Goal: Task Accomplishment & Management: Manage account settings

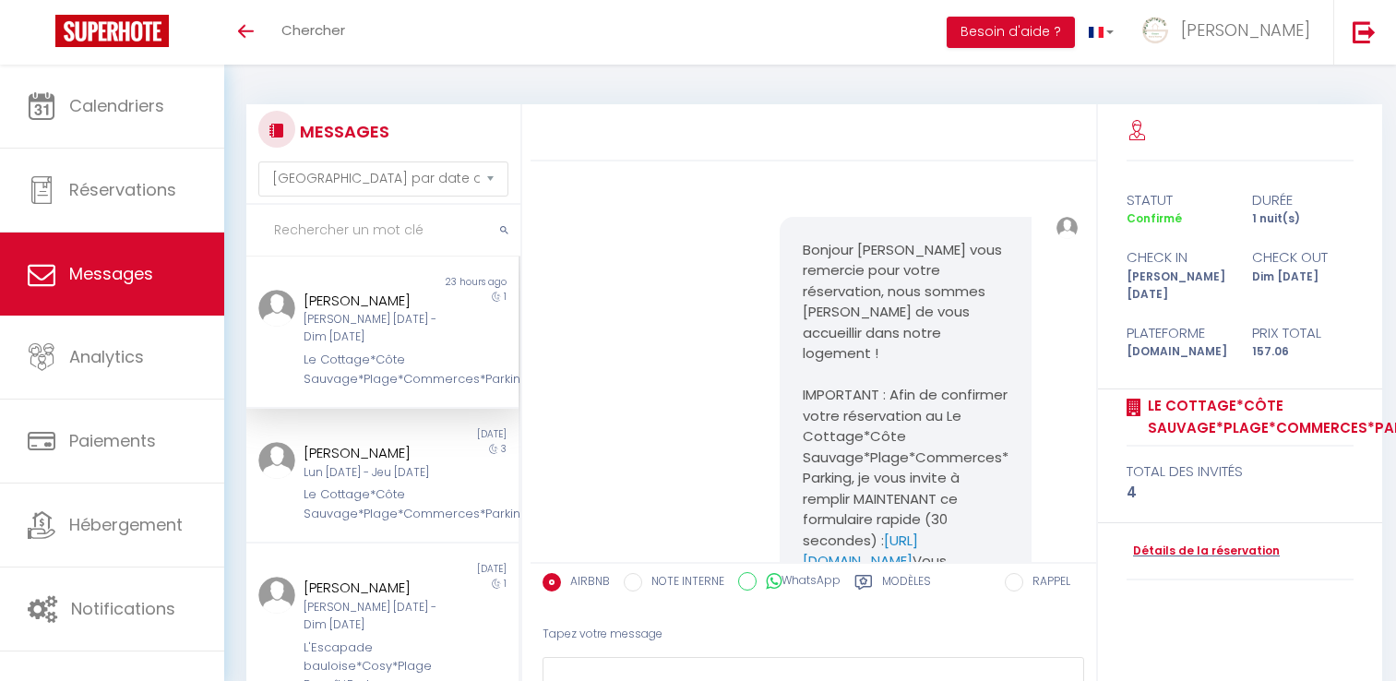
select select "message"
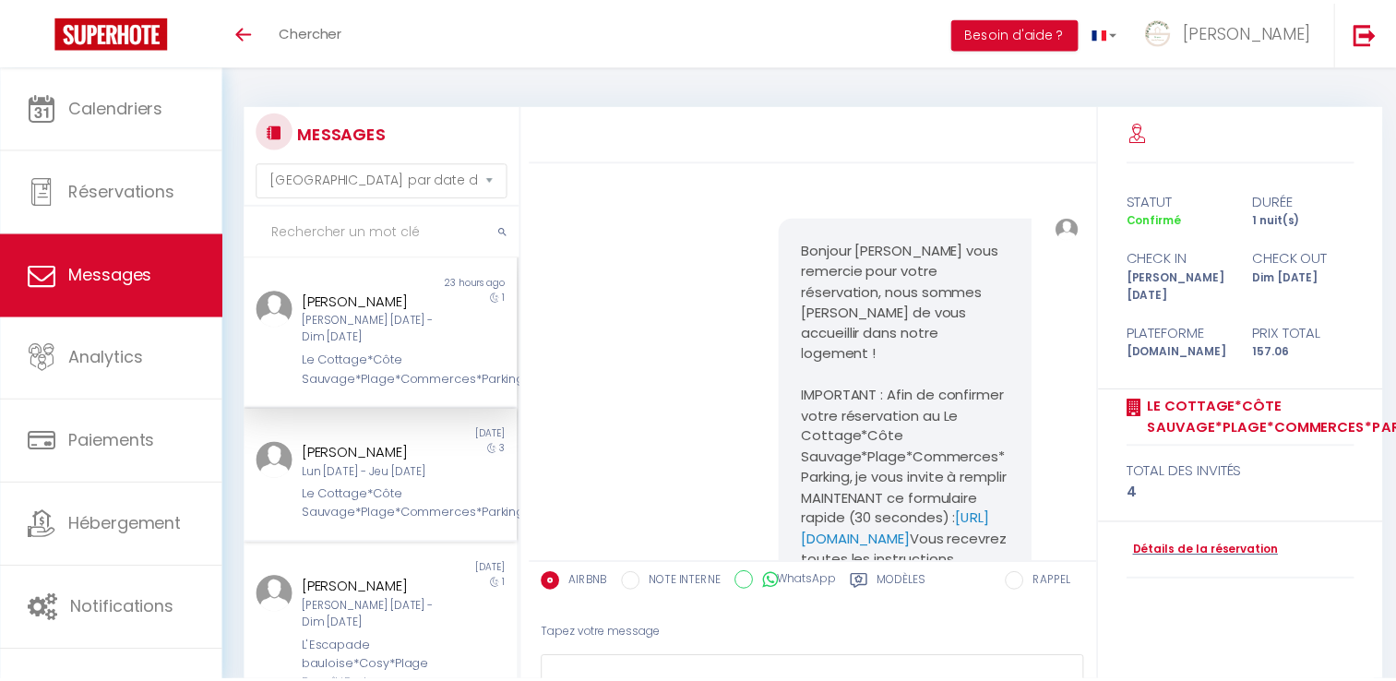
scroll to position [479, 0]
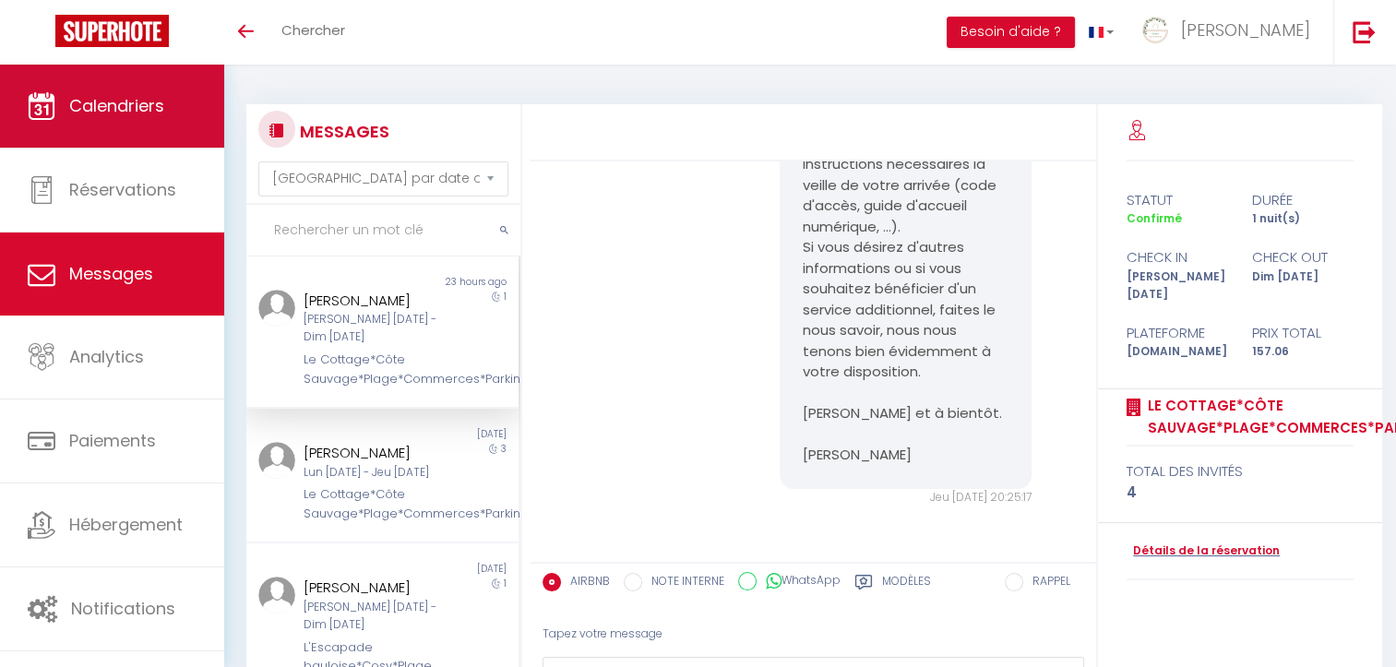
click at [103, 117] on link "Calendriers" at bounding box center [112, 106] width 224 height 83
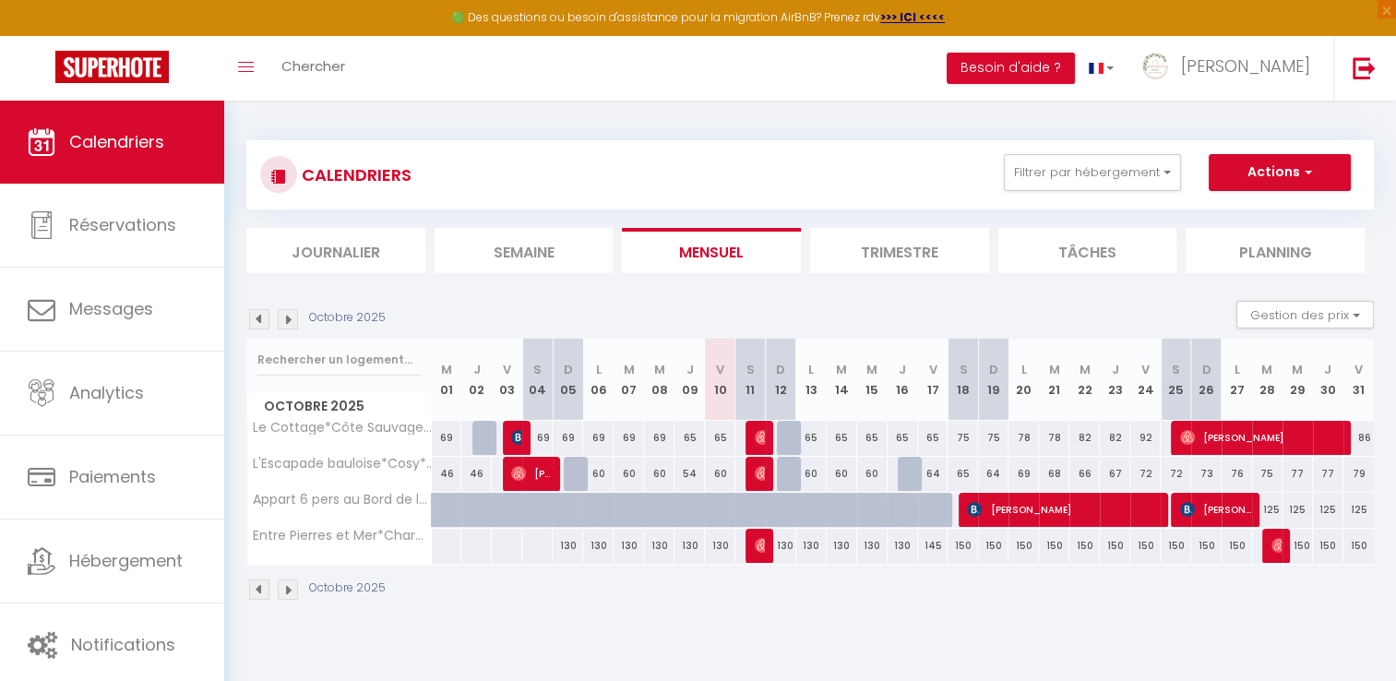
click at [843, 548] on div "130" at bounding box center [842, 546] width 30 height 34
type input "130"
type input "[DATE] Octobre 2025"
type input "Mer 15 Octobre 2025"
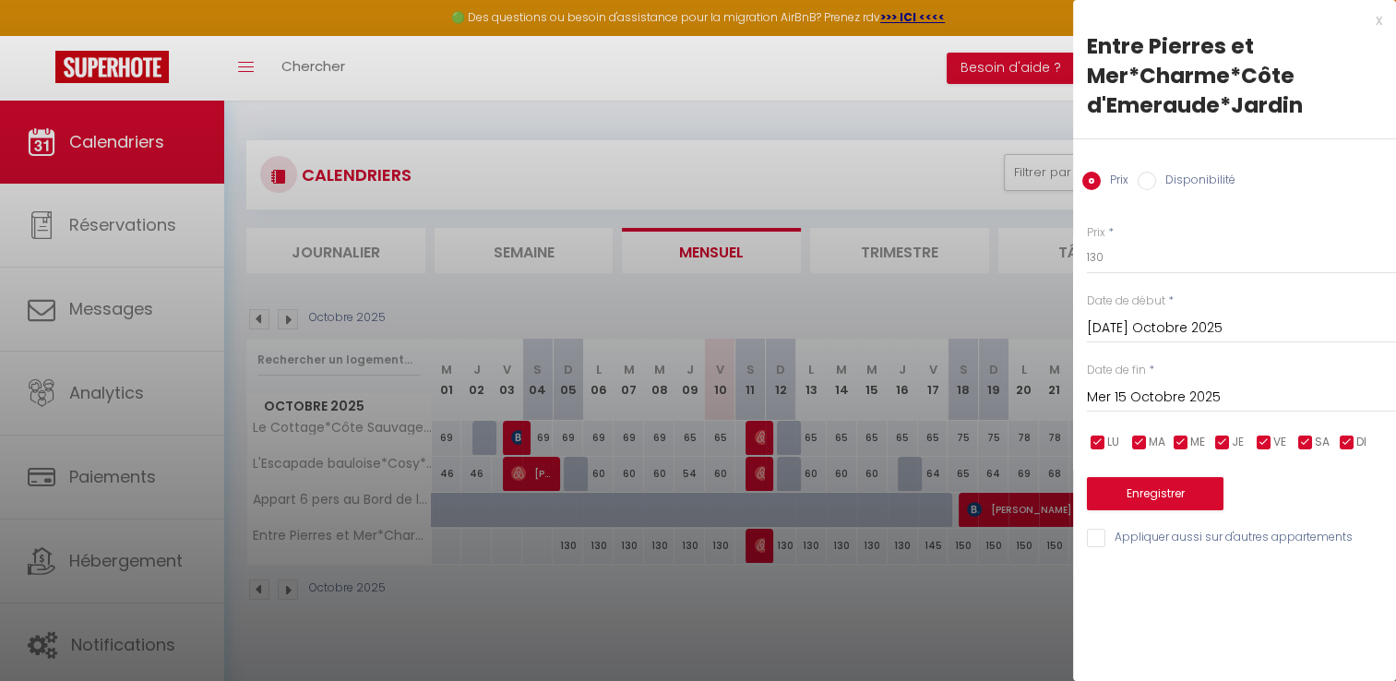
click at [898, 608] on div at bounding box center [698, 340] width 1396 height 681
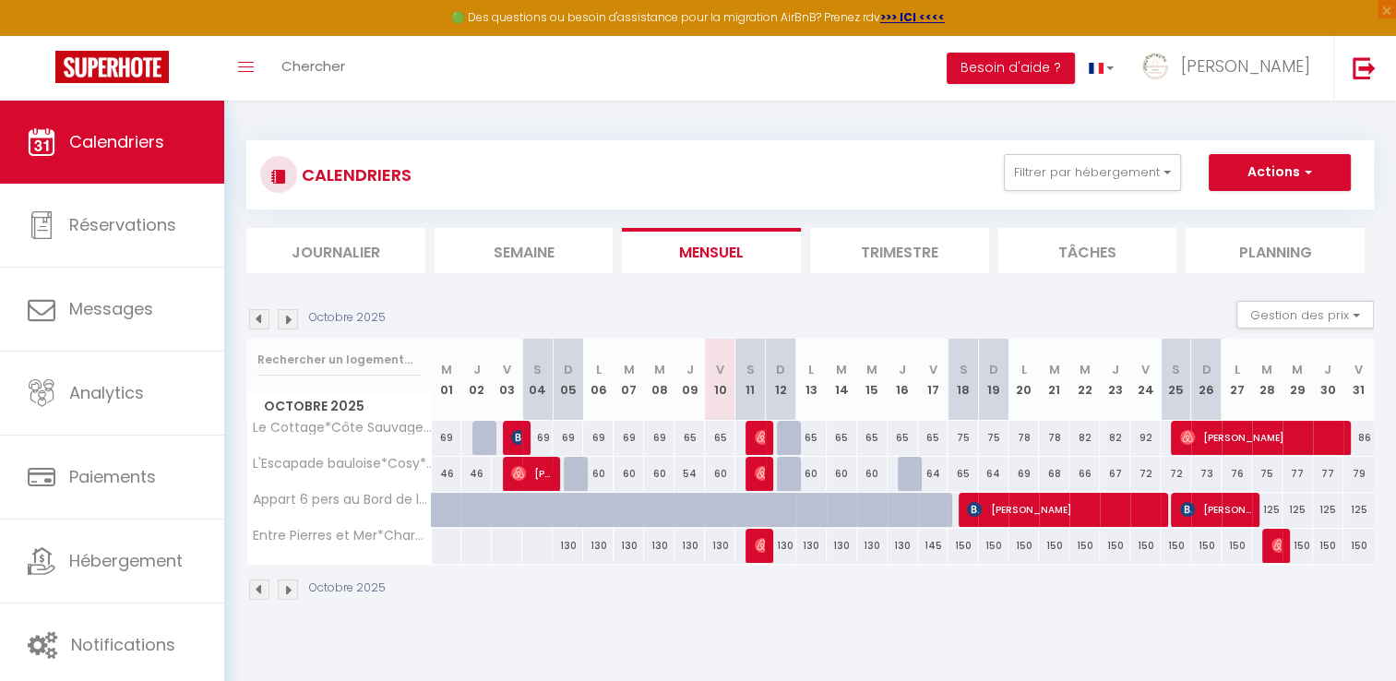
click at [786, 551] on div "130" at bounding box center [781, 546] width 30 height 34
type input "130"
type input "Dim 12 Octobre 2025"
type input "Lun 13 Octobre 2025"
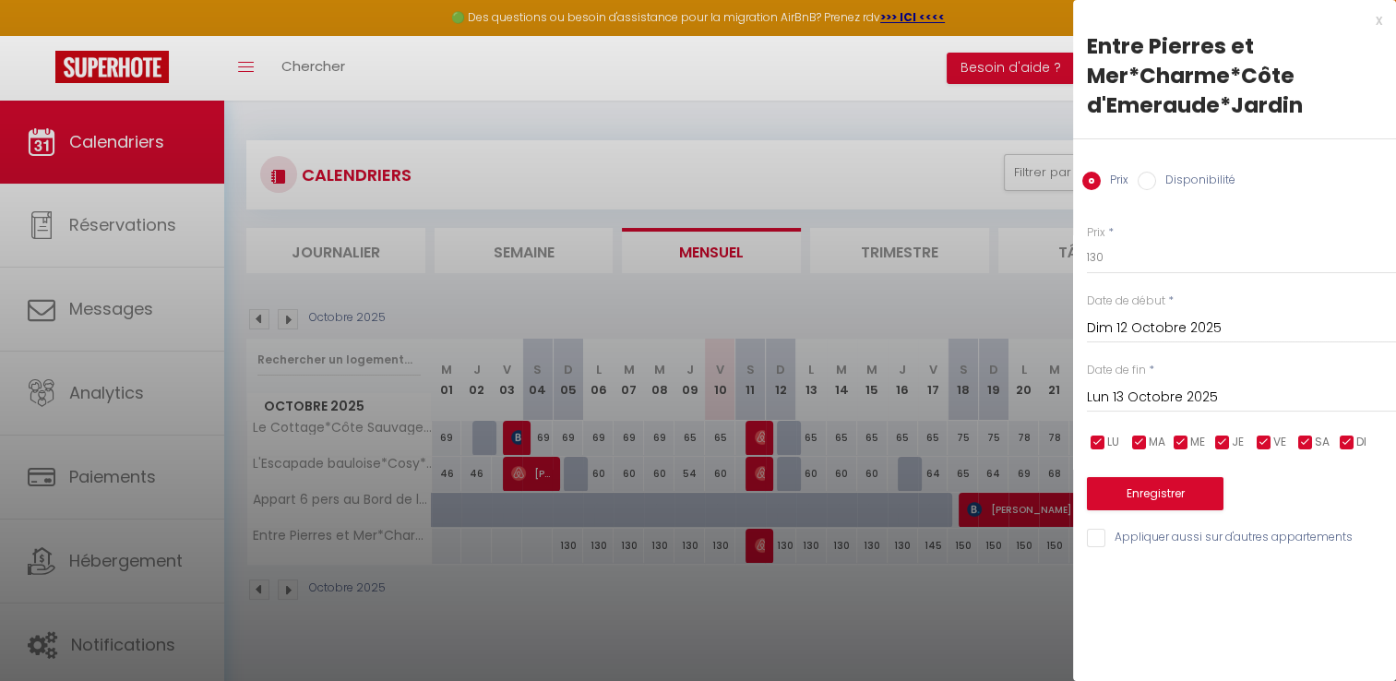
click at [1153, 182] on input "Disponibilité" at bounding box center [1146, 181] width 18 height 18
radio input "true"
click at [1089, 184] on input "Prix" at bounding box center [1091, 181] width 18 height 18
radio input "true"
radio input "false"
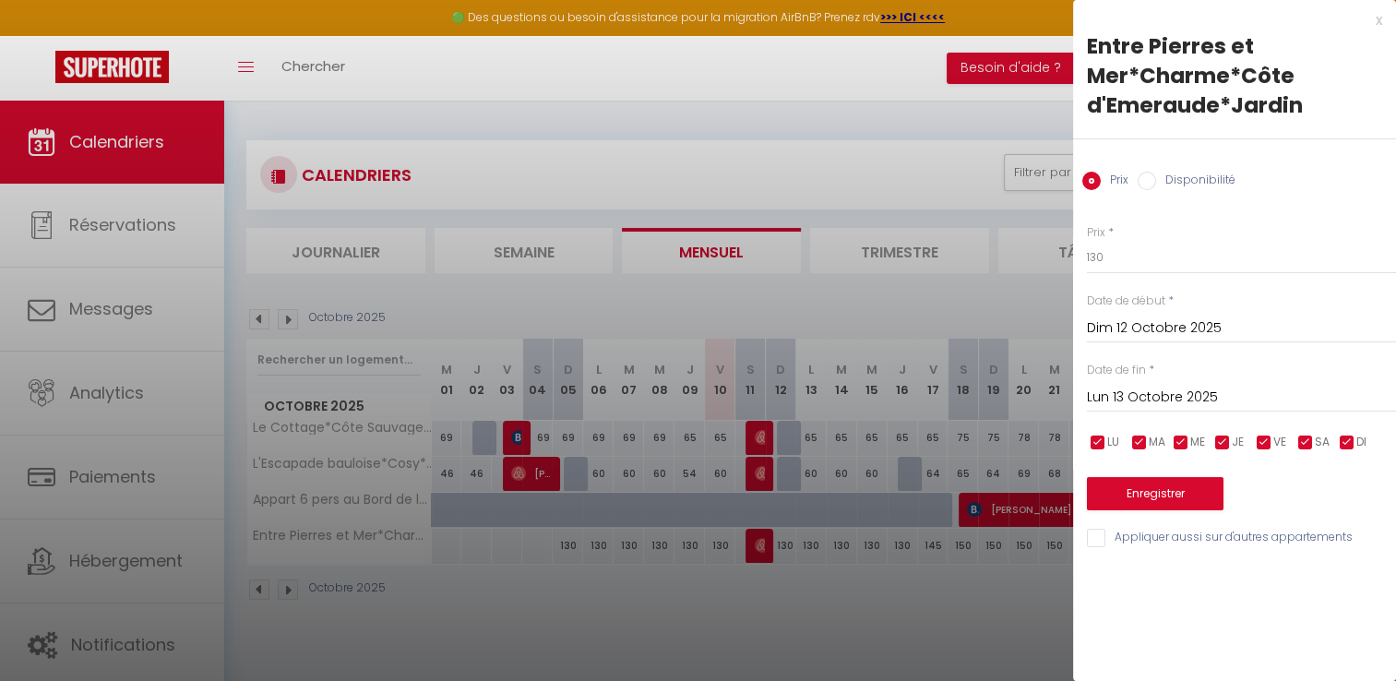
click at [786, 551] on div at bounding box center [698, 340] width 1396 height 681
select select
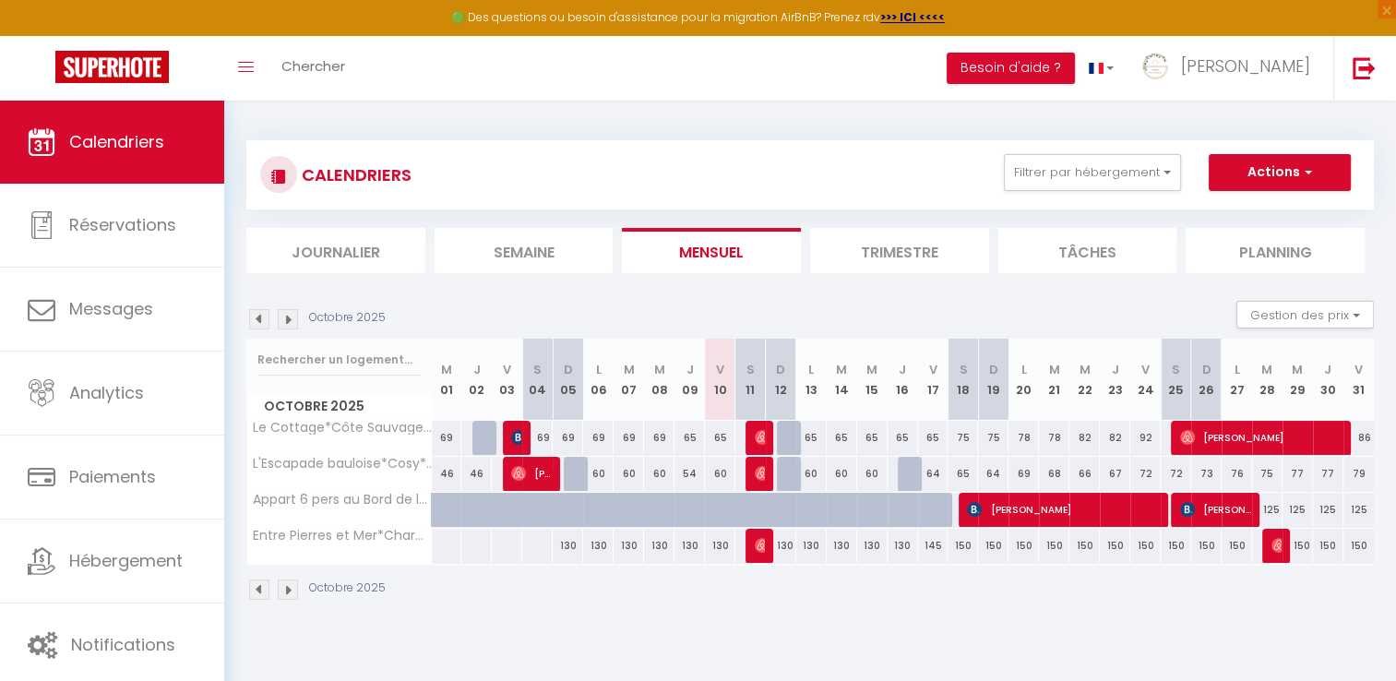
click at [786, 551] on div "130" at bounding box center [781, 546] width 30 height 34
type input "130"
select select "1"
type input "Dim 12 Octobre 2025"
type input "Lun 13 Octobre 2025"
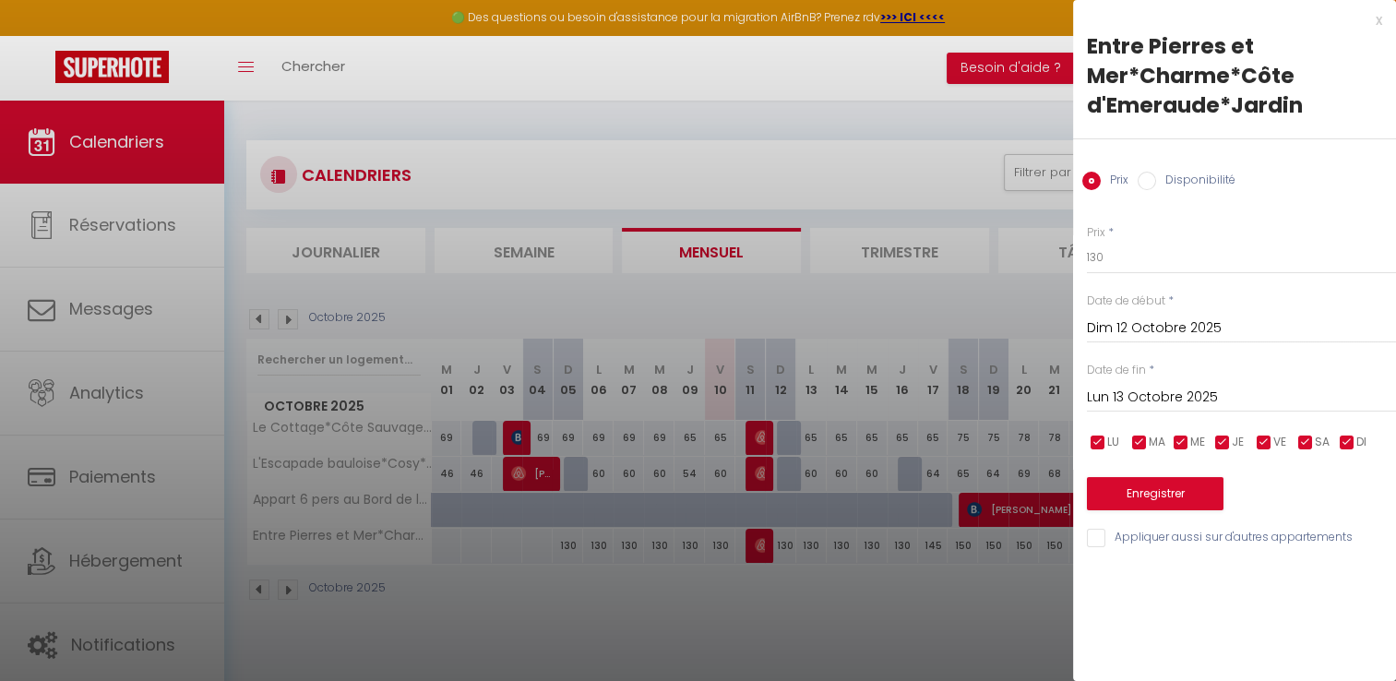
click at [1152, 174] on input "Disponibilité" at bounding box center [1146, 181] width 18 height 18
radio input "true"
radio input "false"
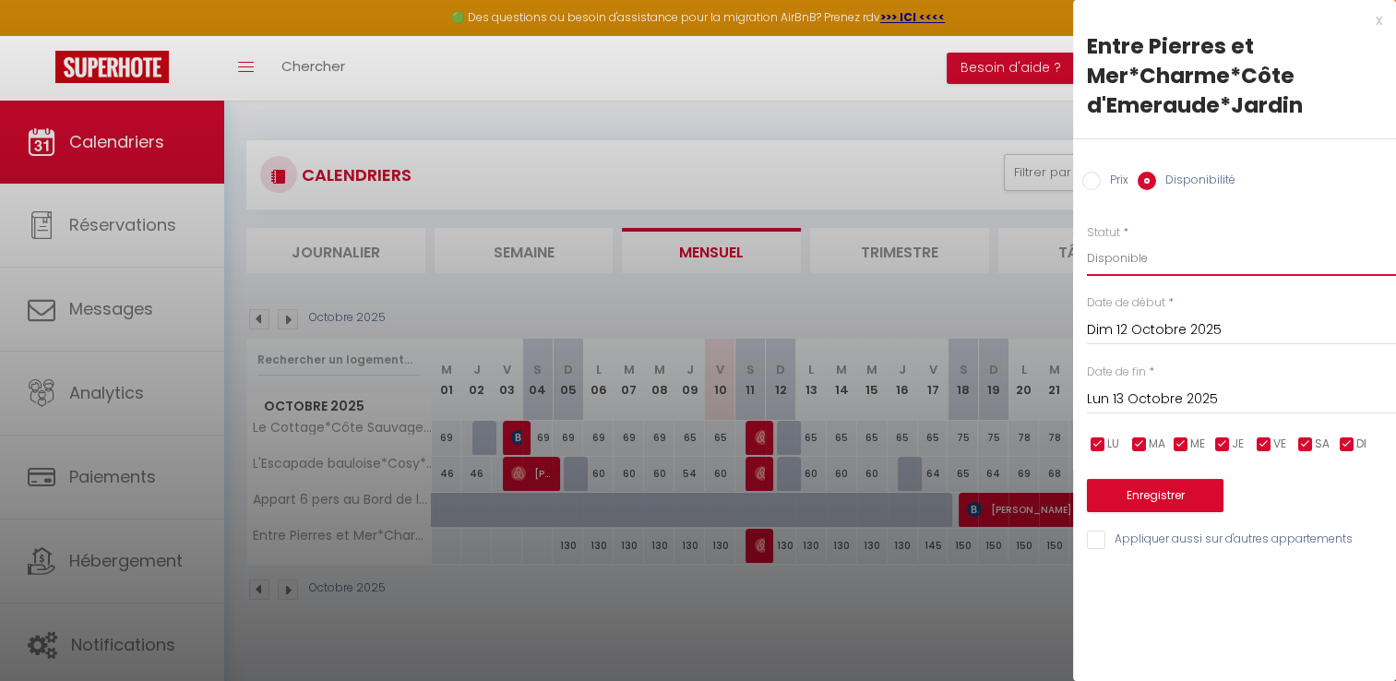
click at [1130, 256] on select "Disponible Indisponible" at bounding box center [1241, 258] width 309 height 35
select select "0"
click at [1087, 241] on select "Disponible Indisponible" at bounding box center [1241, 258] width 309 height 35
click at [1160, 493] on button "Enregistrer" at bounding box center [1155, 495] width 137 height 33
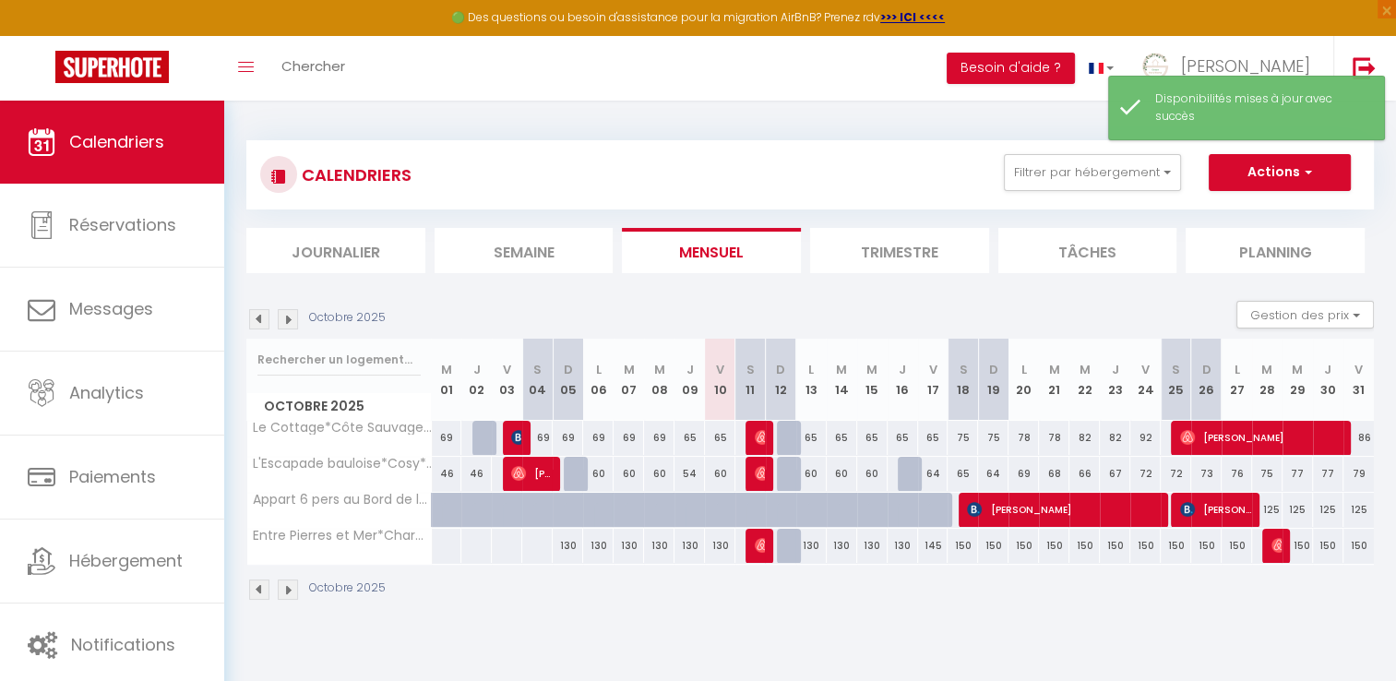
click at [812, 549] on div "130" at bounding box center [811, 546] width 30 height 34
select select "1"
type input "Lun 13 Octobre 2025"
type input "[DATE] Octobre 2025"
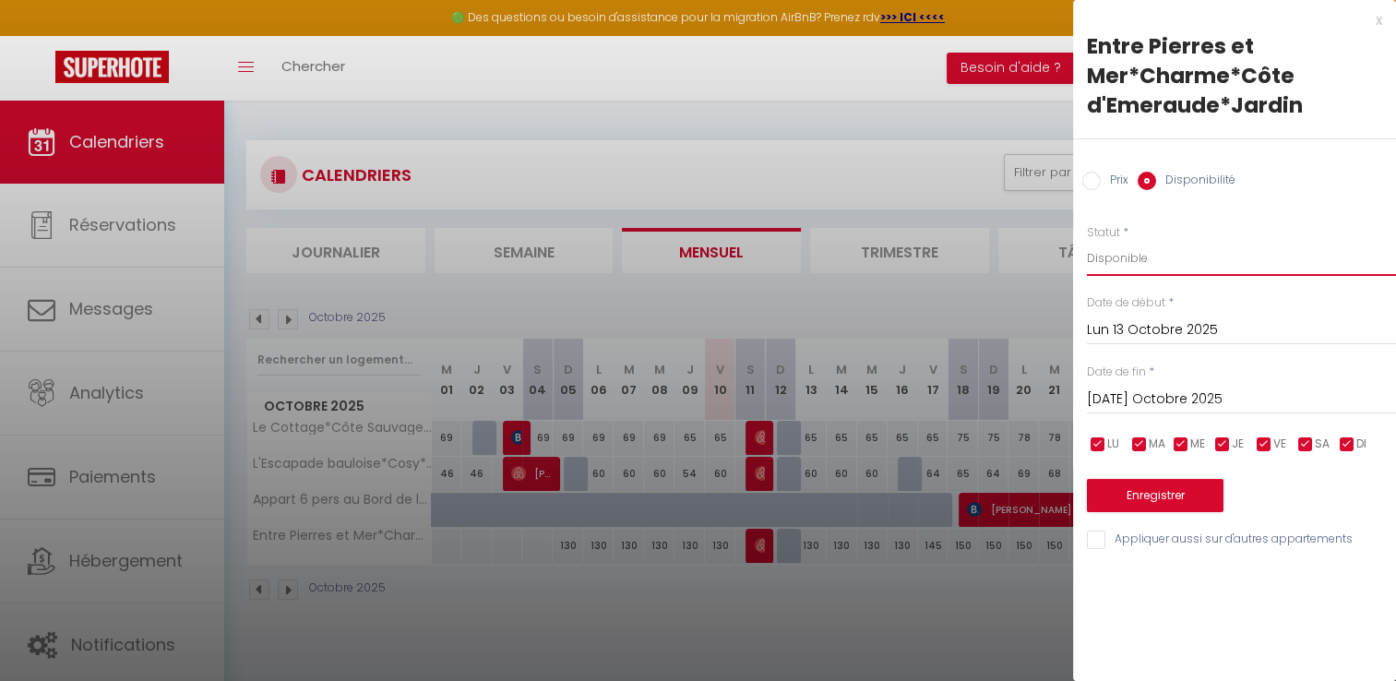
click at [1107, 253] on select "Disponible Indisponible" at bounding box center [1241, 258] width 309 height 35
select select "0"
click at [1087, 241] on select "Disponible Indisponible" at bounding box center [1241, 258] width 309 height 35
click at [1160, 399] on input "[DATE] Octobre 2025" at bounding box center [1241, 399] width 309 height 24
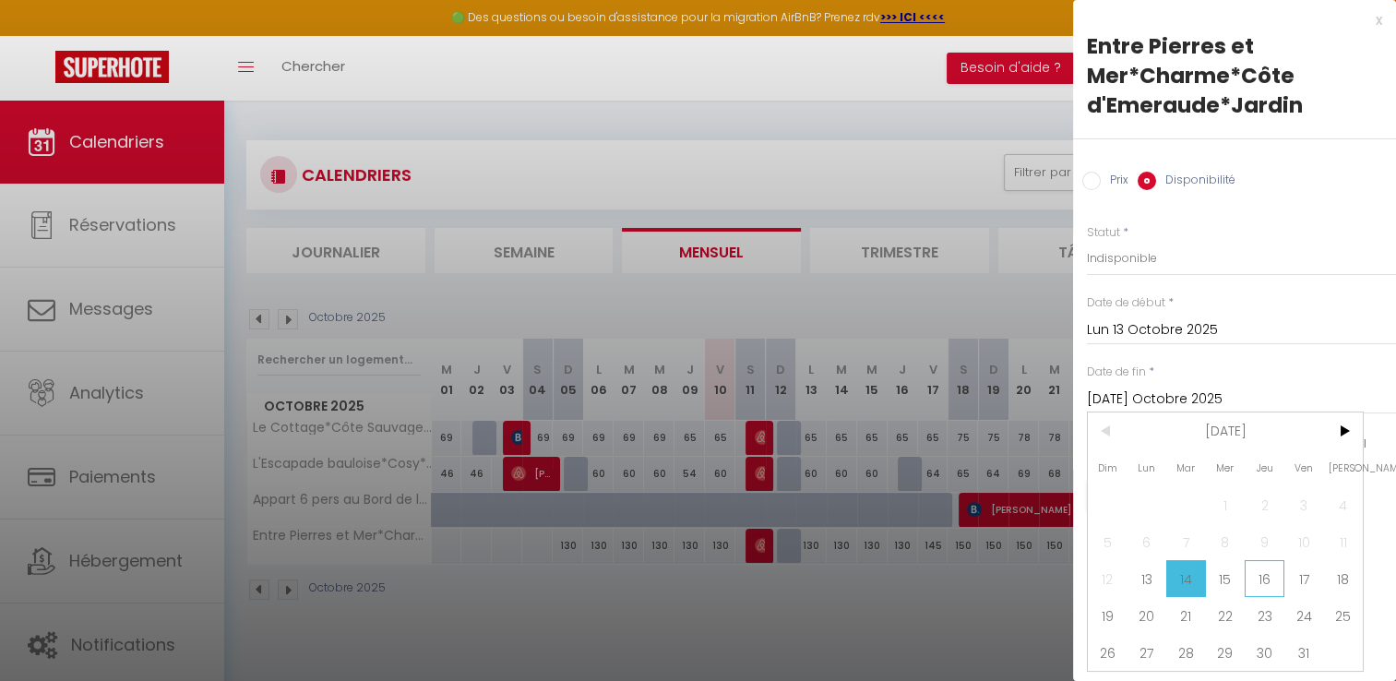
click at [1255, 580] on span "16" at bounding box center [1264, 578] width 40 height 37
type input "Jeu 16 Octobre 2025"
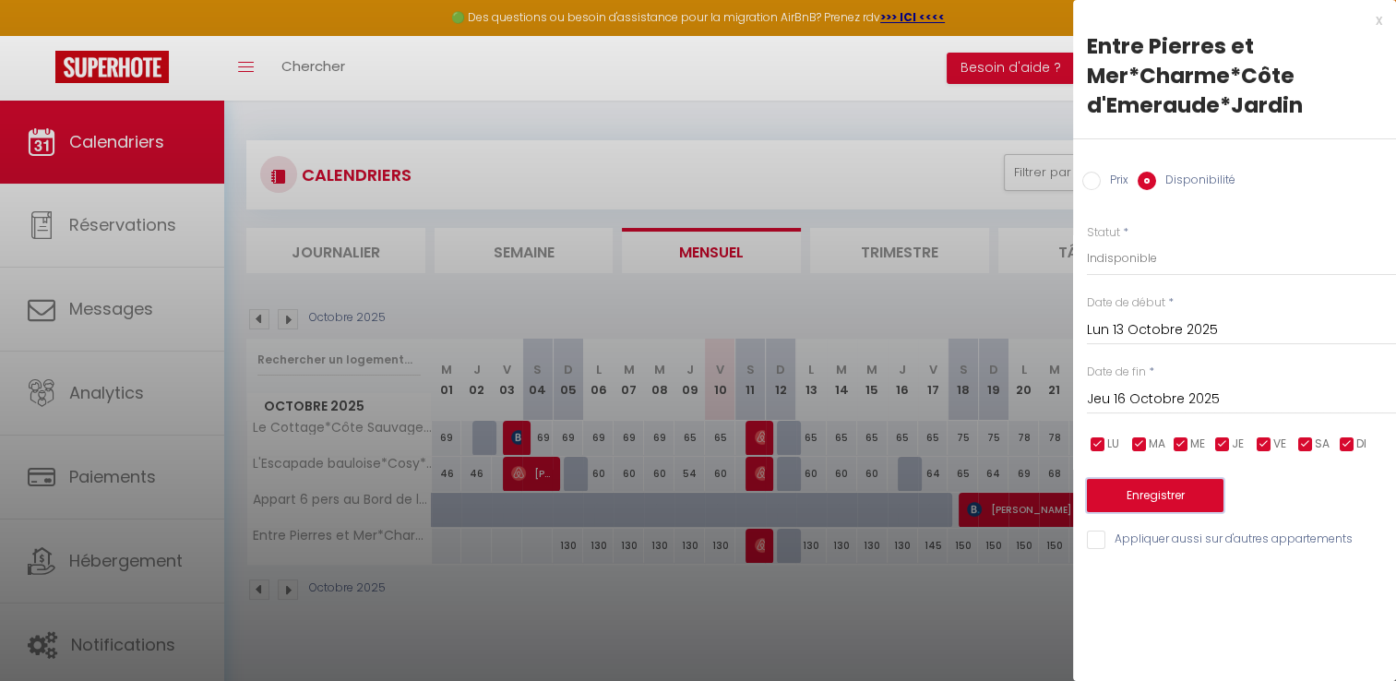
click at [1189, 494] on button "Enregistrer" at bounding box center [1155, 495] width 137 height 33
